Goal: Find specific page/section: Find specific page/section

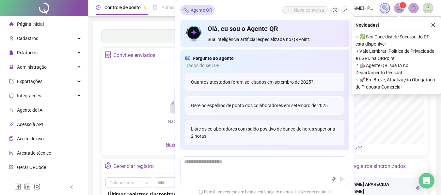
click at [359, 14] on header "Controle de ponto Admissão digital Gestão de férias Painel do DP Folha de pagam…" at bounding box center [264, 8] width 353 height 16
click at [433, 23] on icon "close" at bounding box center [432, 25] width 5 height 5
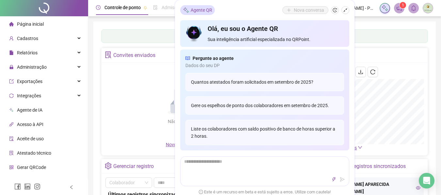
click at [160, 24] on div "Painel de controle Contabilidade Convites enviados Não há dados Não há dados No…" at bounding box center [264, 154] width 342 height 265
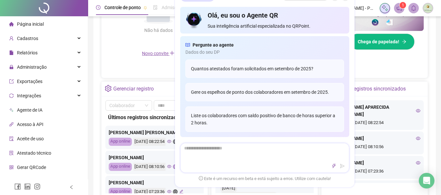
scroll to position [294, 0]
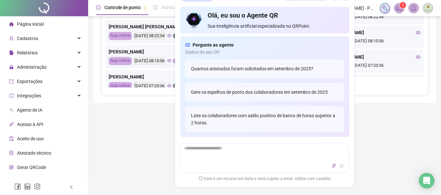
click at [144, 139] on div "Controle de ponto Admissão digital Gestão de férias Painel do DP Folha de pagam…" at bounding box center [264, 19] width 353 height 626
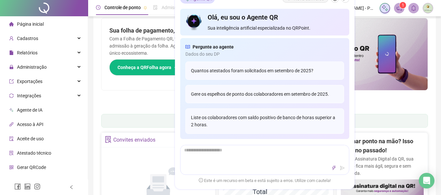
scroll to position [0, 0]
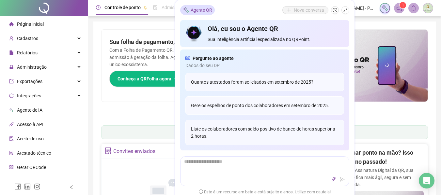
click at [128, 108] on div "Pague o QRPoint com Cartão de Crédito Sua assinatura: mais segurança, prática e…" at bounding box center [264, 74] width 326 height 91
click at [249, 8] on div "Agente QR Nova conversa" at bounding box center [264, 10] width 169 height 10
click at [159, 100] on div "Sua folha de pagamento, mais simples do que nunca! Com a Folha de Pagamento QR,…" at bounding box center [182, 66] width 163 height 72
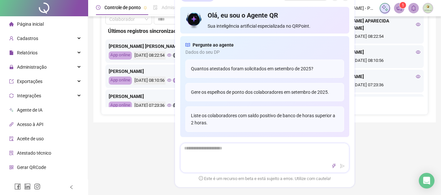
scroll to position [294, 0]
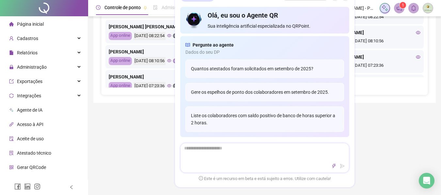
click at [246, 160] on textarea at bounding box center [264, 151] width 168 height 17
click at [115, 133] on div "Controle de ponto Admissão digital Gestão de férias Painel do DP Folha de pagam…" at bounding box center [264, 19] width 353 height 626
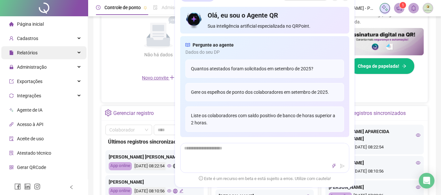
click at [38, 55] on div "Relatórios" at bounding box center [43, 52] width 85 height 13
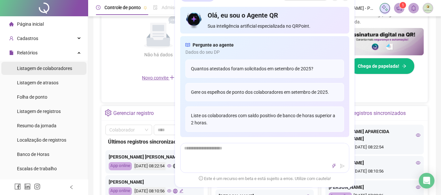
click at [38, 64] on div "Listagem de colaboradores" at bounding box center [44, 68] width 55 height 13
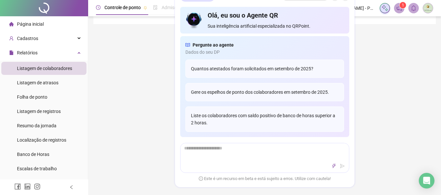
scroll to position [33, 0]
